Goal: Task Accomplishment & Management: Manage account settings

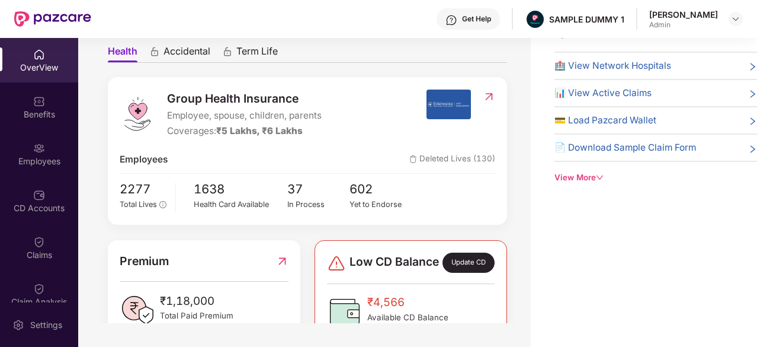
scroll to position [72, 0]
click at [602, 68] on span "🏥 View Network Hospitals" at bounding box center [612, 66] width 117 height 14
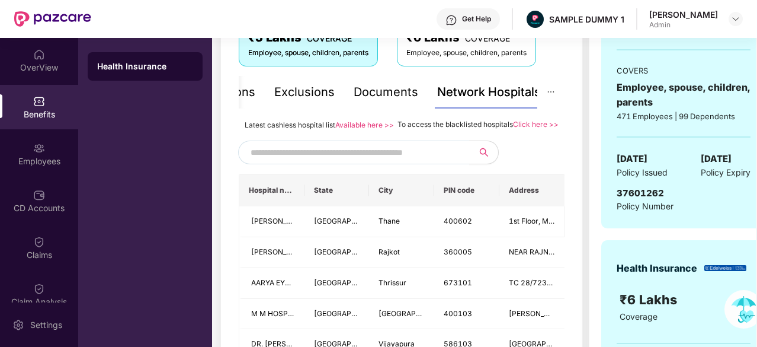
scroll to position [224, 0]
click at [391, 161] on input "text" at bounding box center [352, 152] width 203 height 18
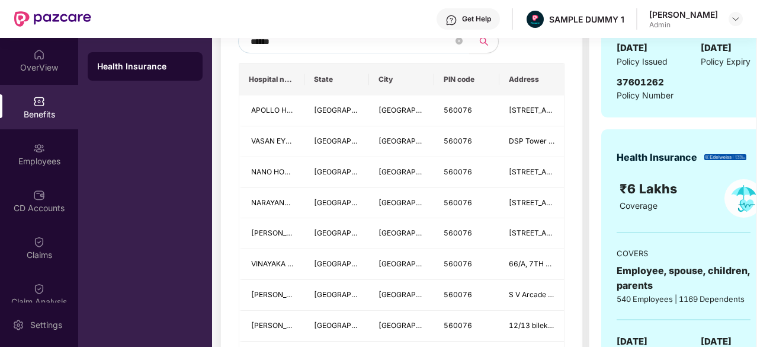
scroll to position [333, 0]
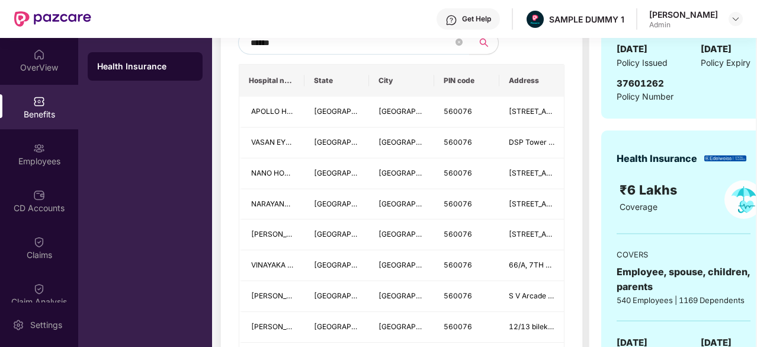
type input "******"
click at [37, 105] on img at bounding box center [39, 101] width 12 height 12
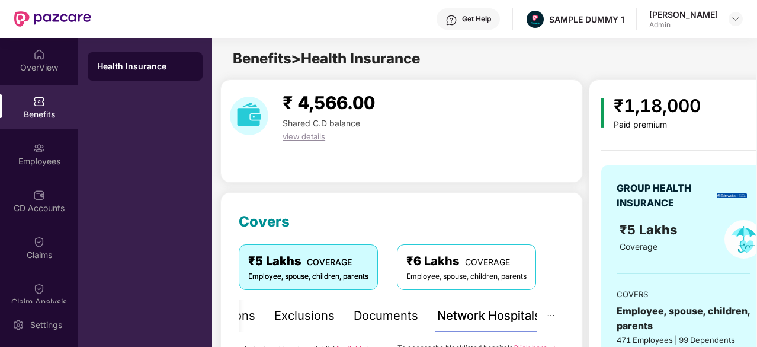
click at [133, 64] on div "Health Insurance" at bounding box center [145, 66] width 96 height 12
click at [36, 96] on img at bounding box center [39, 101] width 12 height 12
click at [45, 53] on div "OverView" at bounding box center [39, 60] width 78 height 44
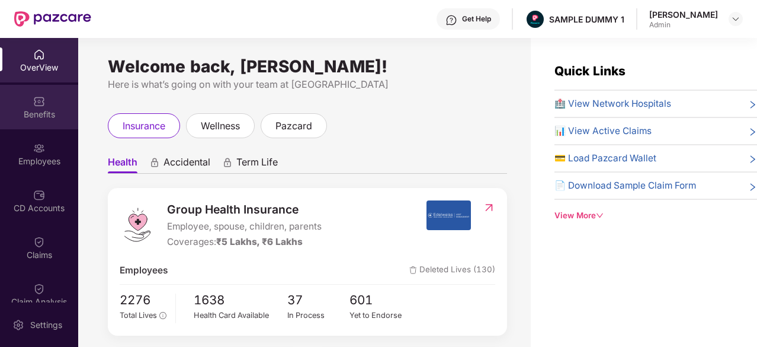
click at [38, 102] on img at bounding box center [39, 101] width 12 height 12
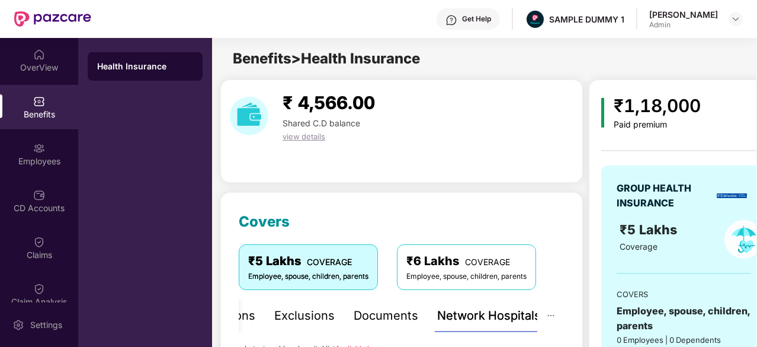
click at [135, 59] on div "Health Insurance" at bounding box center [145, 66] width 115 height 28
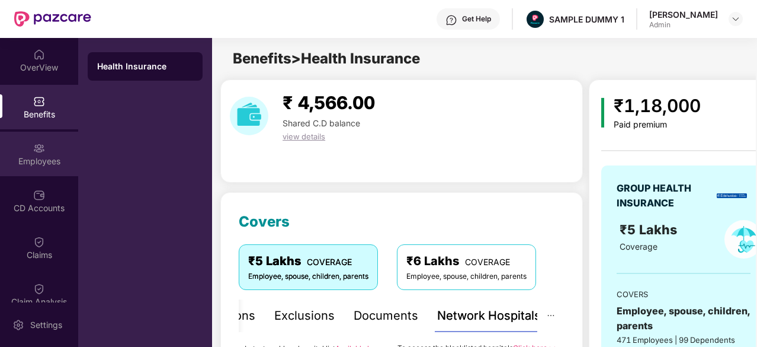
click at [17, 148] on div "Employees" at bounding box center [39, 153] width 78 height 44
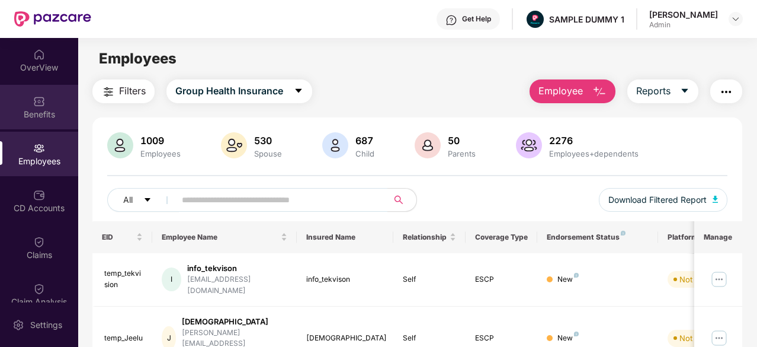
click at [47, 97] on div "Benefits" at bounding box center [39, 107] width 78 height 44
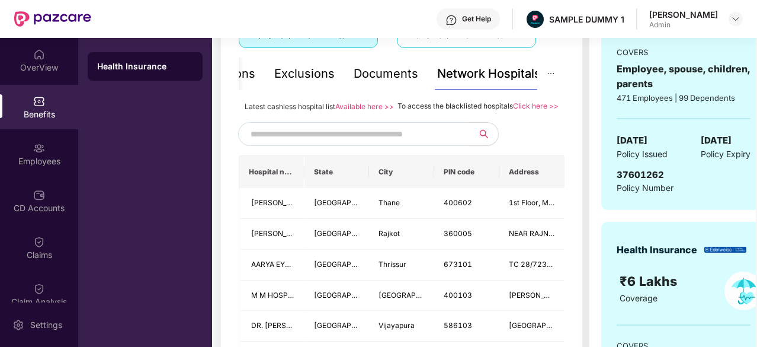
scroll to position [169, 0]
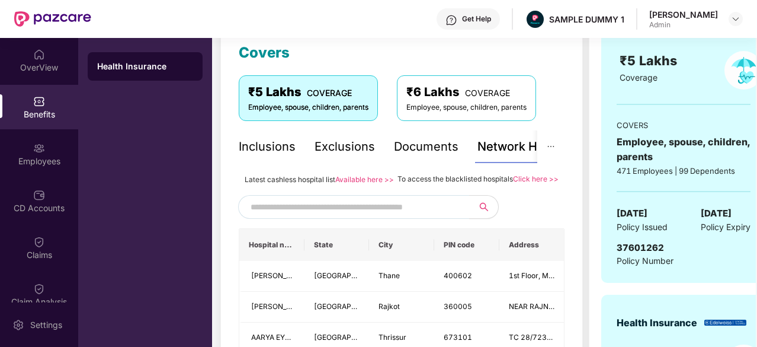
click at [278, 136] on div "Inclusions" at bounding box center [267, 146] width 57 height 33
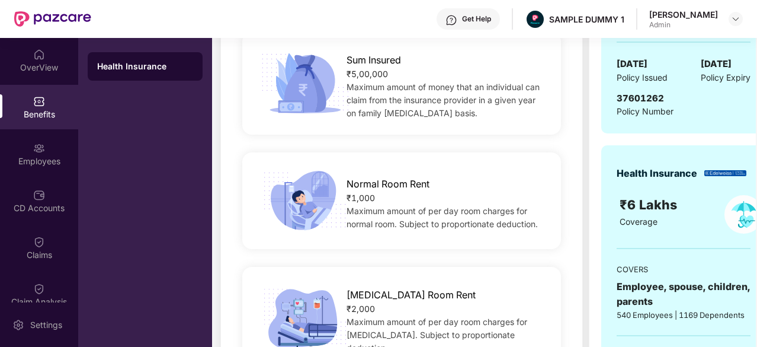
scroll to position [291, 0]
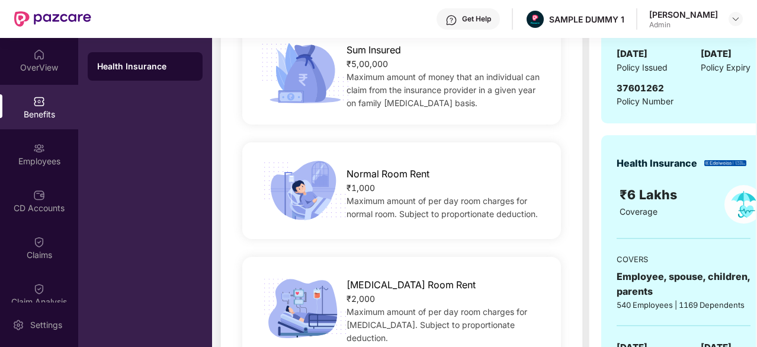
click at [413, 268] on div "[MEDICAL_DATA] Room Rent ₹2,000 Maximum amount of per day room charges for [MED…" at bounding box center [401, 307] width 319 height 102
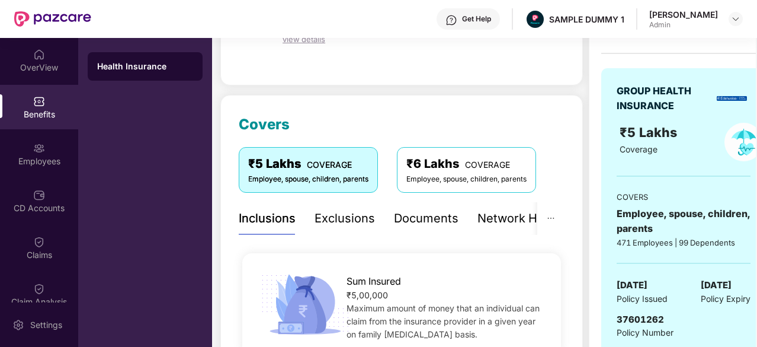
scroll to position [107, 0]
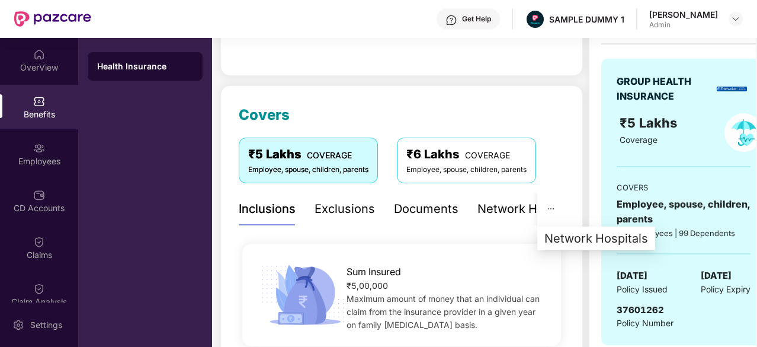
click at [552, 209] on icon "ellipsis" at bounding box center [551, 208] width 8 height 8
click at [549, 207] on icon "ellipsis" at bounding box center [551, 208] width 8 height 8
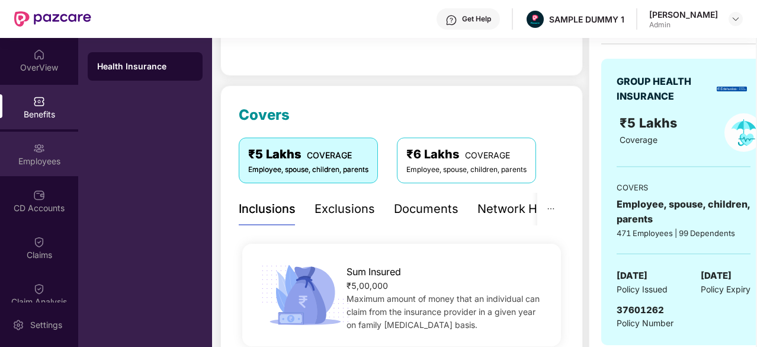
click at [30, 156] on div "Employees" at bounding box center [39, 161] width 78 height 12
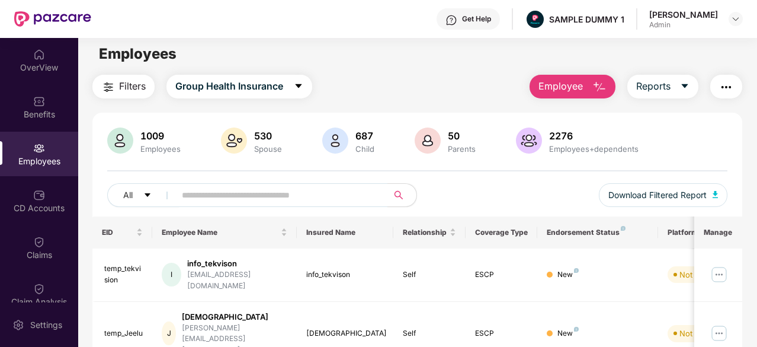
scroll to position [0, 0]
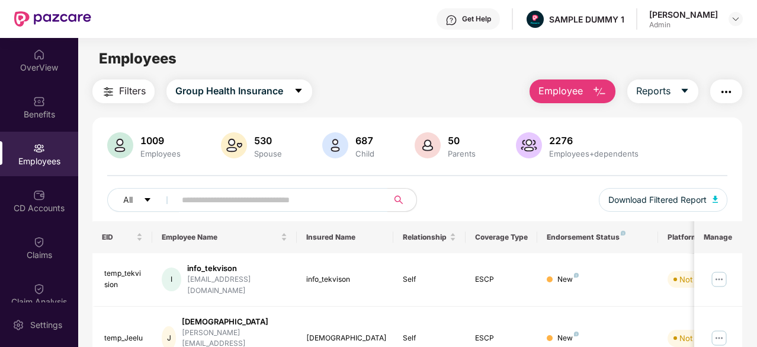
click at [564, 98] on span "Employee" at bounding box center [560, 91] width 44 height 15
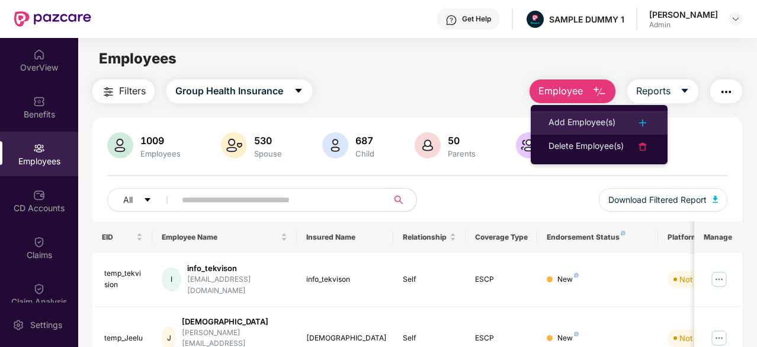
click at [578, 120] on div "Add Employee(s)" at bounding box center [581, 123] width 67 height 14
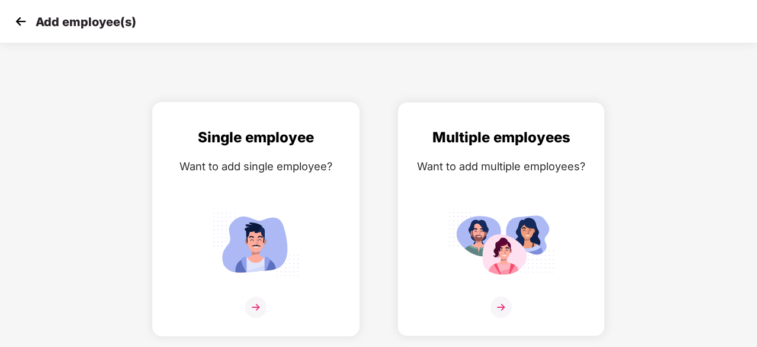
click at [241, 177] on div "Single employee Want to add single employee?" at bounding box center [256, 229] width 182 height 206
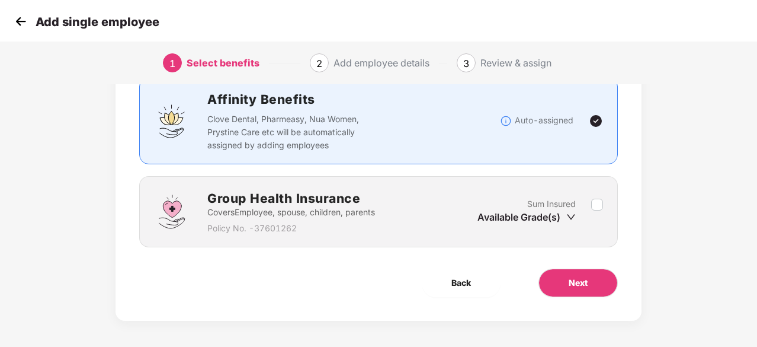
scroll to position [89, 0]
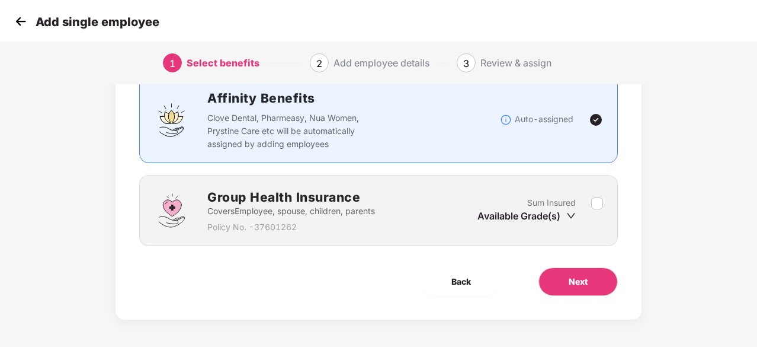
click at [334, 206] on p "Covers Employee, spouse, children, parents" at bounding box center [291, 210] width 168 height 13
click at [592, 285] on button "Next" at bounding box center [577, 281] width 79 height 28
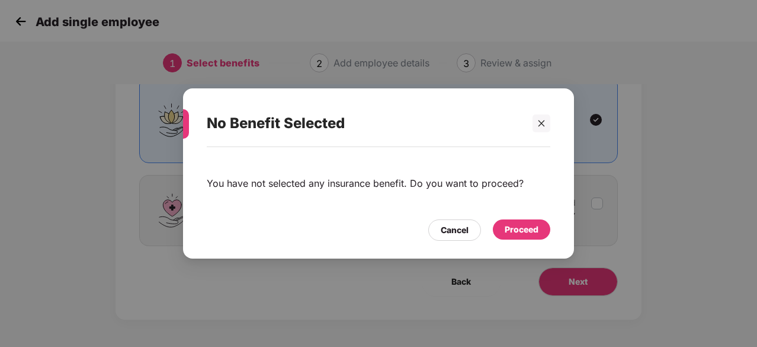
click at [516, 226] on div "Proceed" at bounding box center [522, 229] width 34 height 13
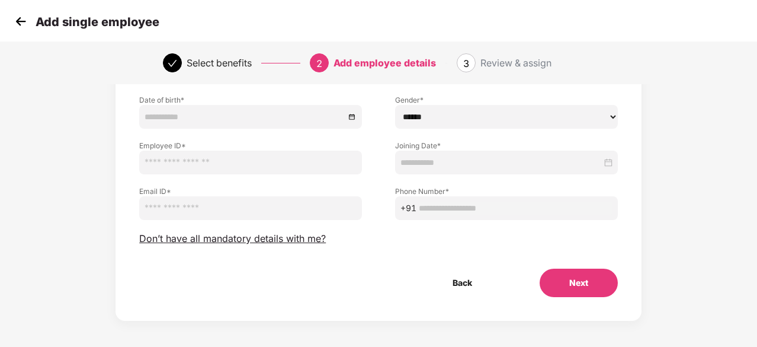
scroll to position [128, 1]
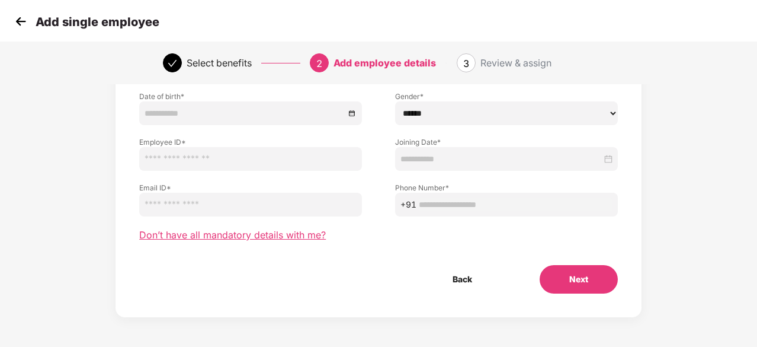
click at [223, 230] on span "Don’t have all mandatory details with me?" at bounding box center [232, 235] width 187 height 12
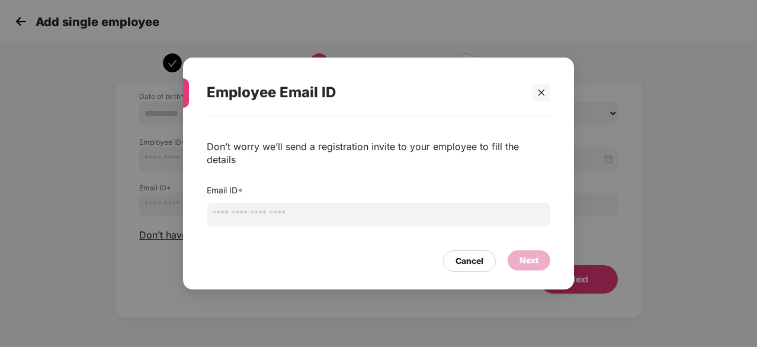
click at [262, 203] on input "email" at bounding box center [379, 215] width 344 height 24
type input "*"
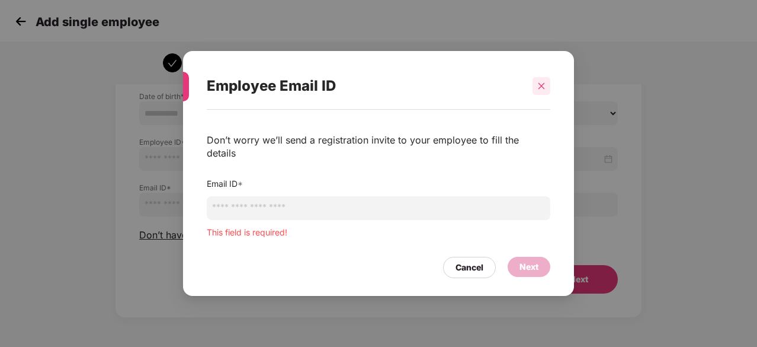
click at [534, 95] on div at bounding box center [541, 86] width 18 height 18
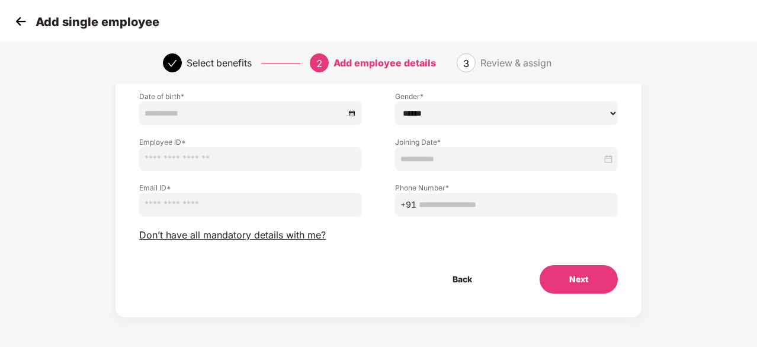
scroll to position [0, 1]
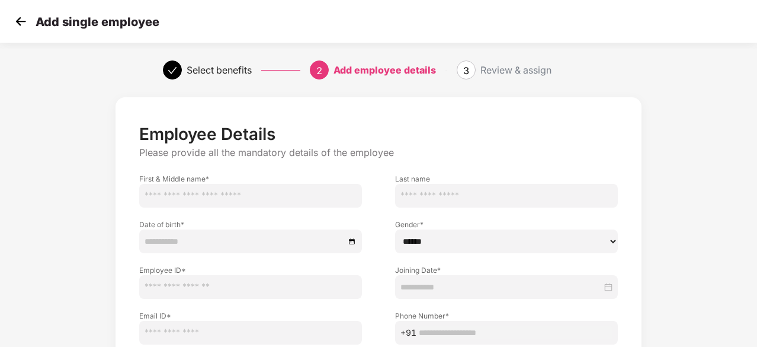
click at [18, 23] on img at bounding box center [21, 21] width 18 height 18
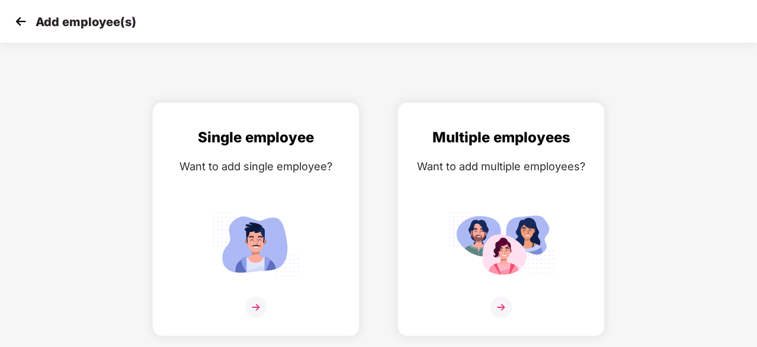
click at [18, 23] on img at bounding box center [21, 21] width 18 height 18
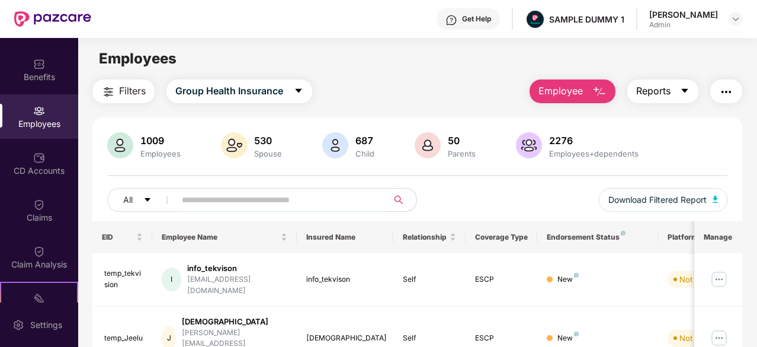
click at [675, 96] on button "Reports" at bounding box center [662, 91] width 71 height 24
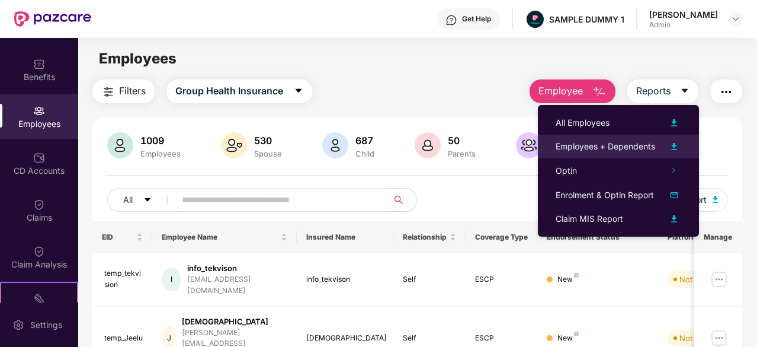
click at [639, 140] on div "Employees + Dependents" at bounding box center [606, 146] width 100 height 13
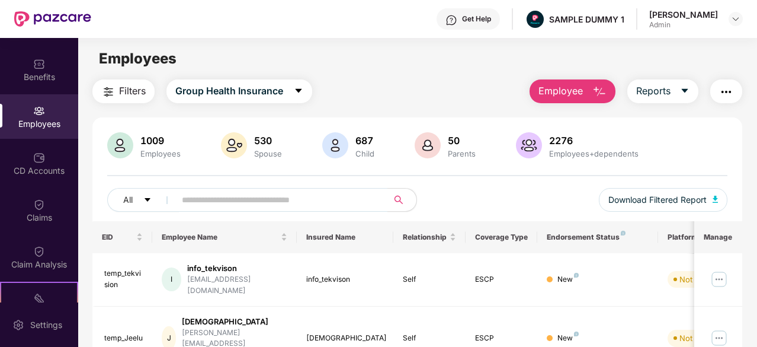
click at [40, 75] on body "Get Help SAMPLE DUMMY 1 [PERSON_NAME] Admin OverView Benefits Employees CD Acco…" at bounding box center [378, 173] width 757 height 347
click at [49, 155] on div "CD Accounts" at bounding box center [39, 163] width 78 height 44
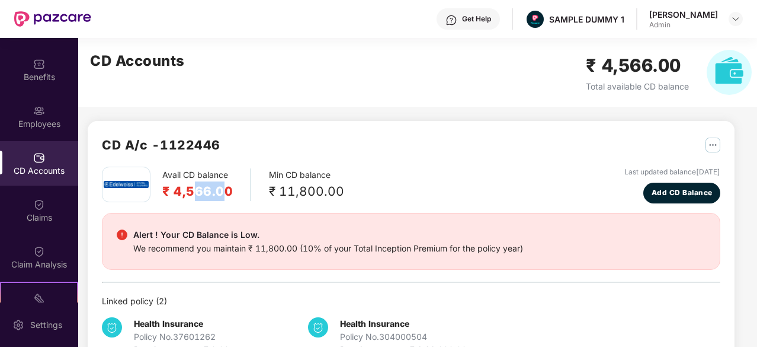
drag, startPoint x: 222, startPoint y: 189, endPoint x: 197, endPoint y: 191, distance: 24.9
click at [197, 191] on h2 "₹ 4,566.00" at bounding box center [197, 191] width 70 height 20
drag, startPoint x: 338, startPoint y: 190, endPoint x: 271, endPoint y: 191, distance: 66.3
click at [271, 191] on div "₹ 11,800.00" at bounding box center [306, 191] width 75 height 20
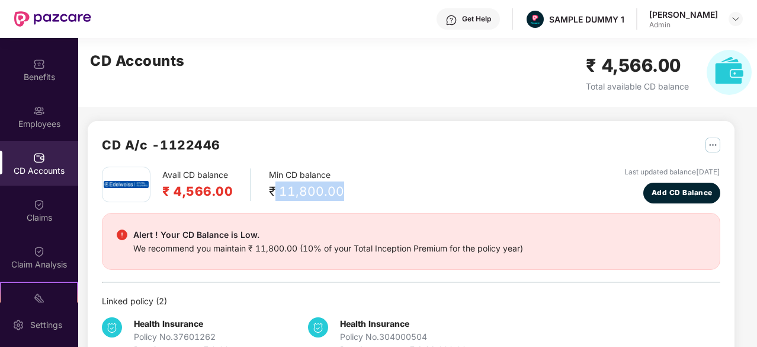
click at [271, 191] on div "₹ 11,800.00" at bounding box center [306, 191] width 75 height 20
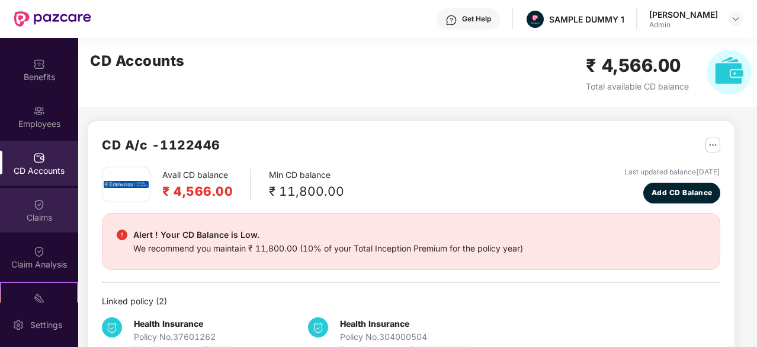
click at [49, 203] on div "Claims" at bounding box center [39, 210] width 78 height 44
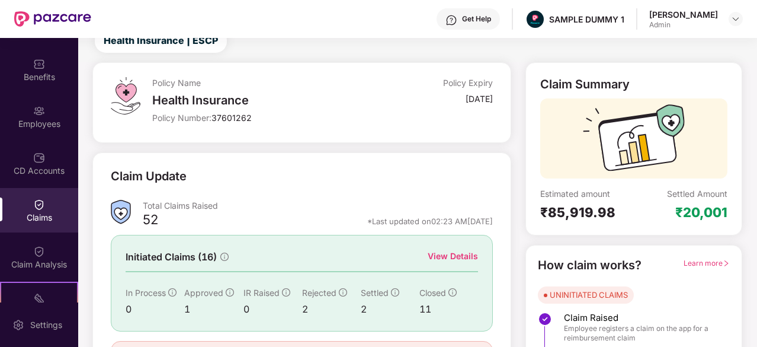
scroll to position [43, 0]
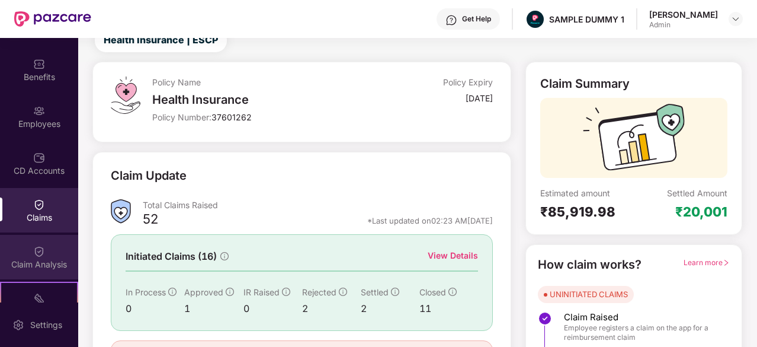
click at [56, 246] on div "Claim Analysis" at bounding box center [39, 257] width 78 height 44
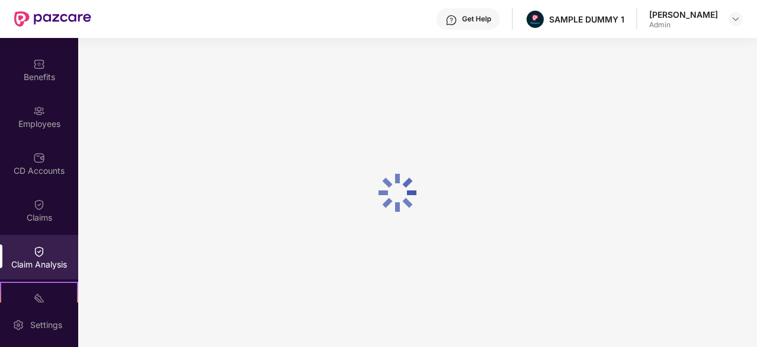
scroll to position [0, 0]
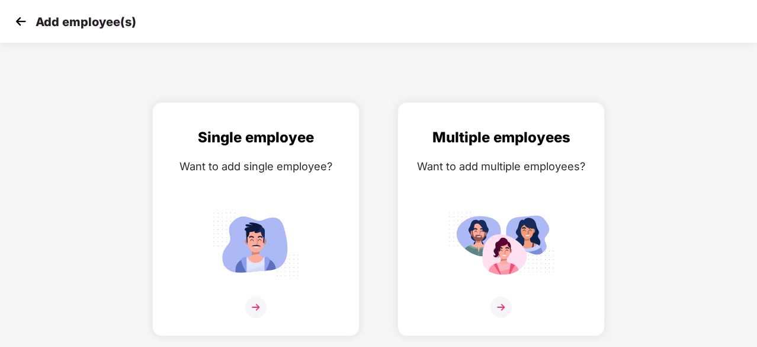
click at [27, 18] on img at bounding box center [21, 21] width 18 height 18
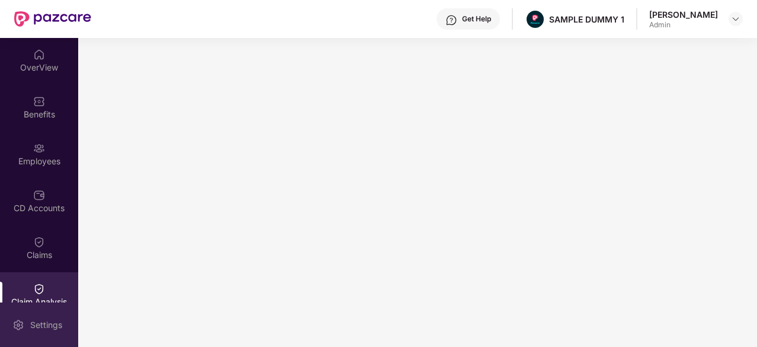
click at [36, 328] on div "Settings" at bounding box center [46, 325] width 39 height 12
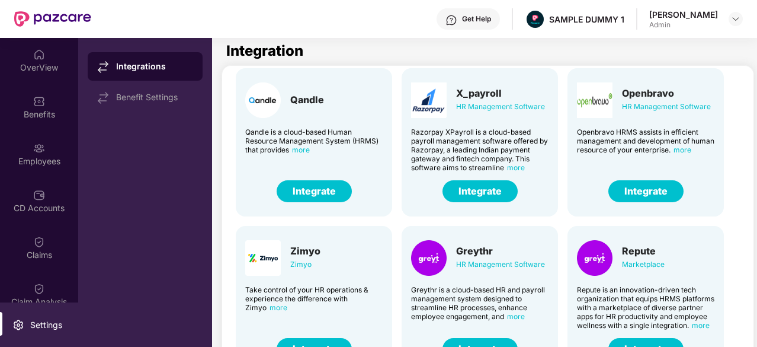
scroll to position [293, 2]
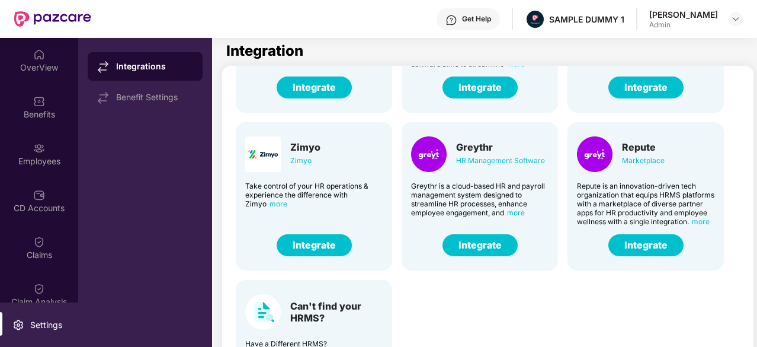
click at [478, 240] on button "Integrate" at bounding box center [479, 245] width 75 height 22
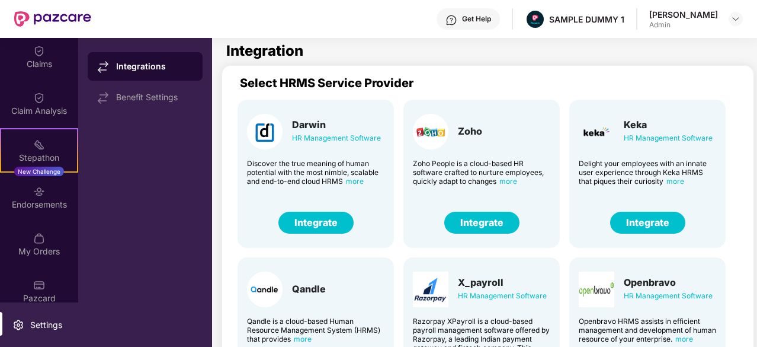
scroll to position [203, 0]
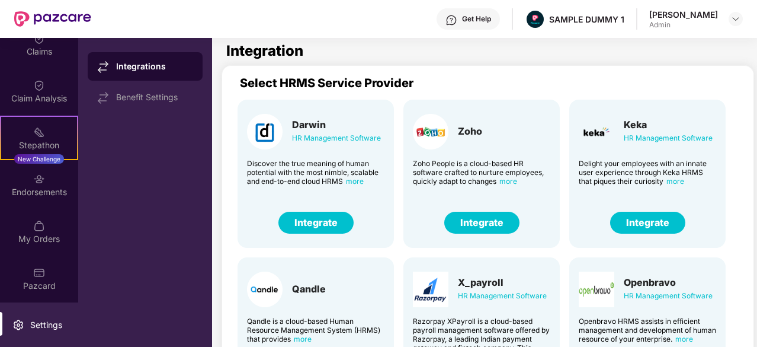
click at [483, 18] on div "Get Help" at bounding box center [476, 18] width 29 height 9
